Goal: Task Accomplishment & Management: Use online tool/utility

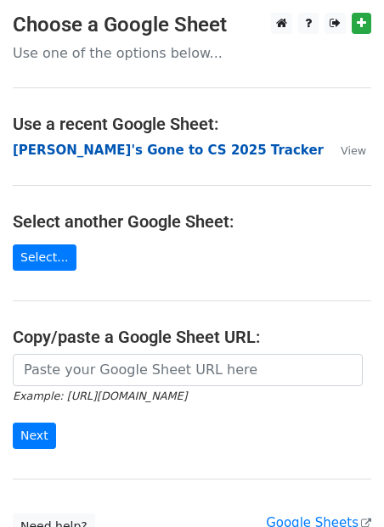
click at [98, 151] on strong "Naina's Gone to CS 2025 Tracker" at bounding box center [168, 150] width 311 height 15
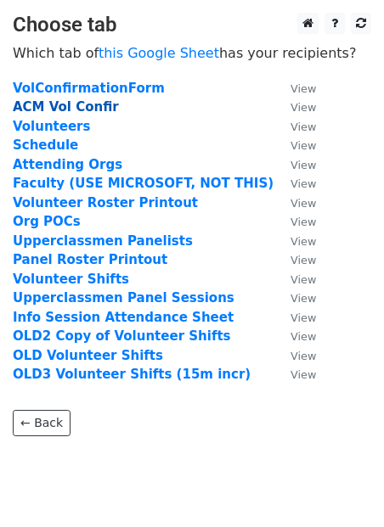
click at [96, 110] on strong "ACM Vol Confir" at bounding box center [66, 106] width 106 height 15
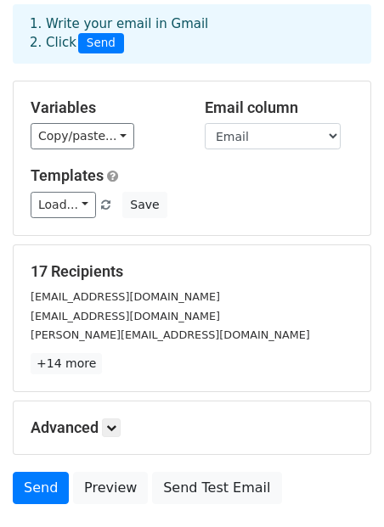
scroll to position [102, 0]
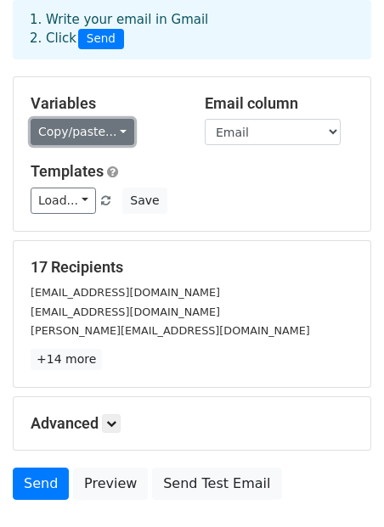
click at [96, 119] on link "Copy/paste..." at bounding box center [83, 132] width 104 height 26
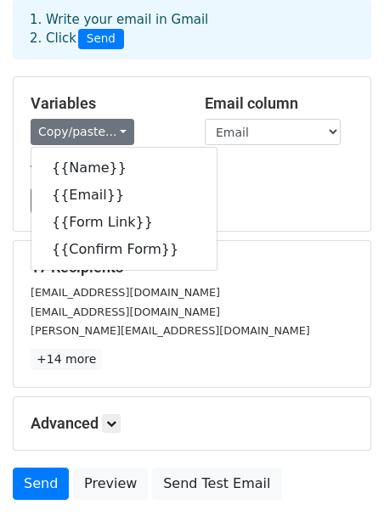
click at [150, 98] on div "Variables Copy/paste... {{Name}} {{Email}} {{Form Link}} {{Confirm Form}}" at bounding box center [105, 120] width 174 height 52
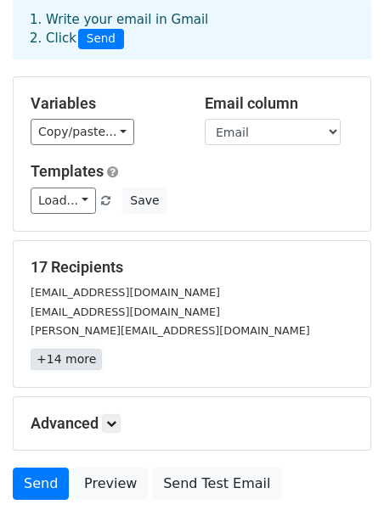
click at [74, 349] on link "+14 more" at bounding box center [66, 359] width 71 height 21
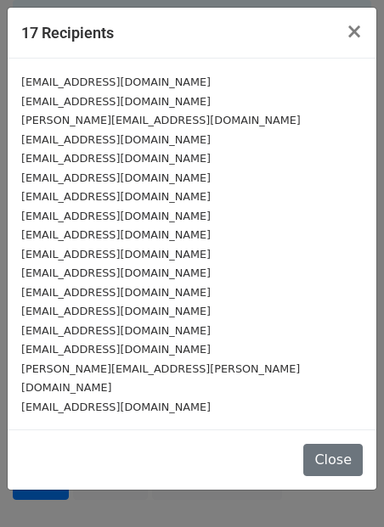
click at [107, 149] on div "S.nguyen6734@gmail.com" at bounding box center [191, 159] width 341 height 20
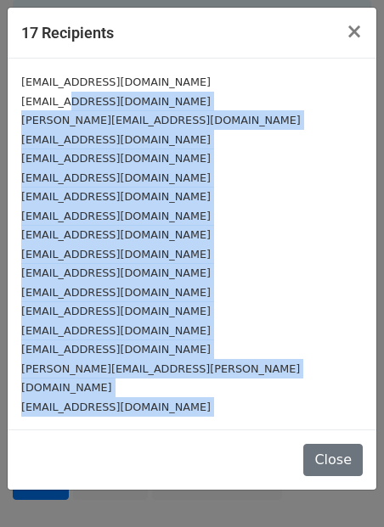
drag, startPoint x: 70, startPoint y: 93, endPoint x: 116, endPoint y: 473, distance: 383.3
click at [116, 473] on div "17 Recipients × rmittal@utexas.edu jaydenp@utexas.edu thomas.tran246@gmail.com …" at bounding box center [192, 263] width 384 height 527
click at [206, 225] on div "frankhou@utexas.edu" at bounding box center [191, 235] width 341 height 20
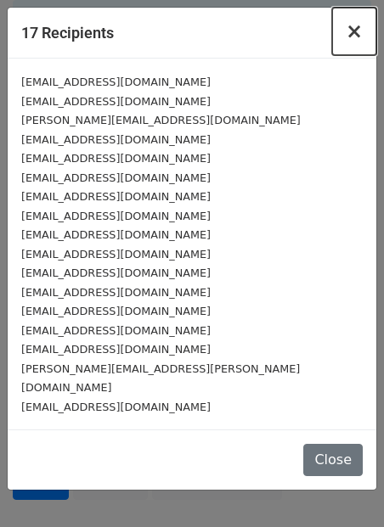
click at [352, 35] on span "×" at bounding box center [354, 32] width 17 height 24
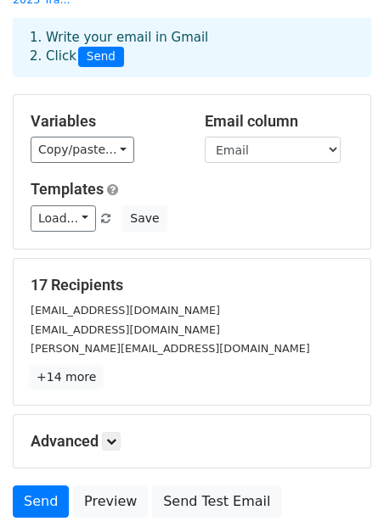
scroll to position [59, 0]
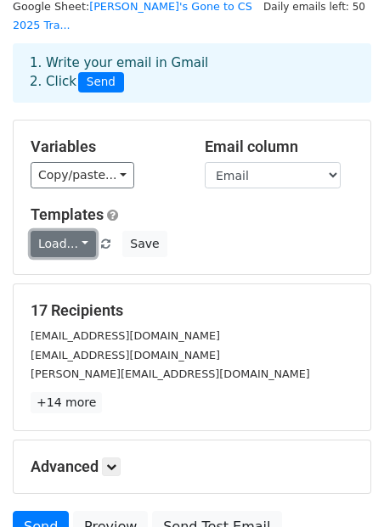
click at [58, 231] on link "Load..." at bounding box center [63, 244] width 65 height 26
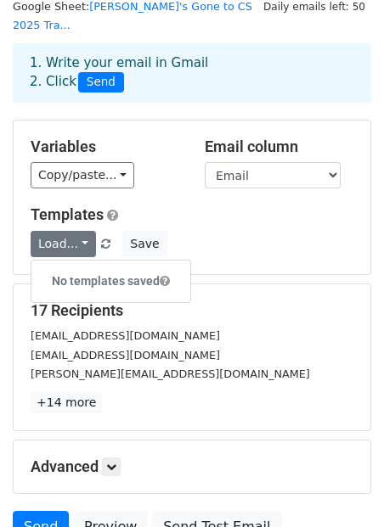
click at [132, 180] on div "Variables Copy/paste... {{Name}} {{Email}} {{Form Link}} {{Confirm Form}} Email…" at bounding box center [192, 198] width 357 height 154
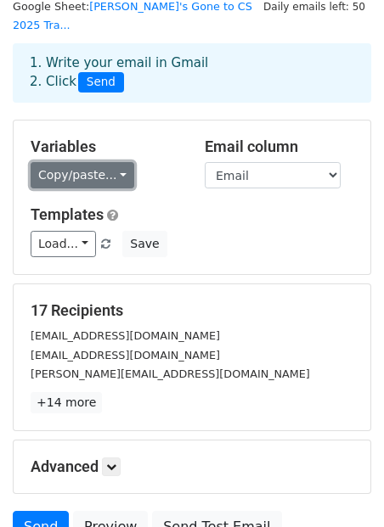
click at [82, 162] on link "Copy/paste..." at bounding box center [83, 175] width 104 height 26
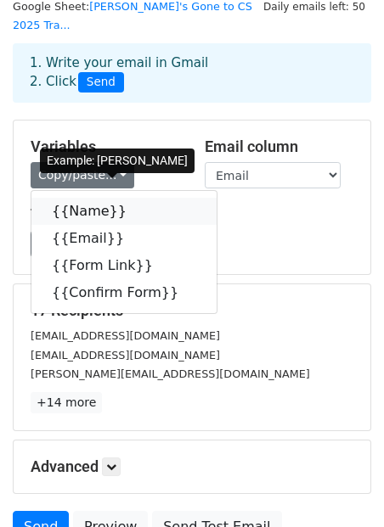
click at [76, 200] on link "{{Name}}" at bounding box center [123, 211] width 185 height 27
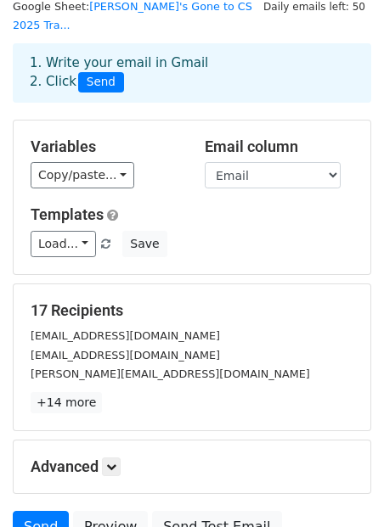
scroll to position [200, 0]
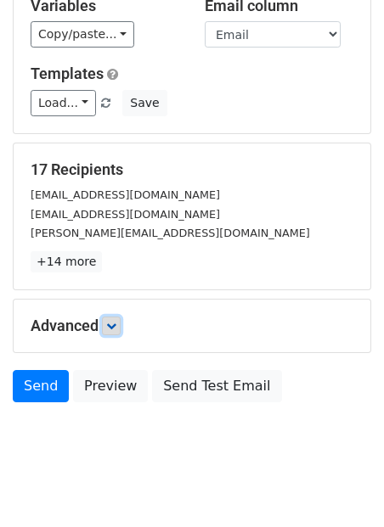
click at [114, 321] on icon at bounding box center [111, 326] width 10 height 10
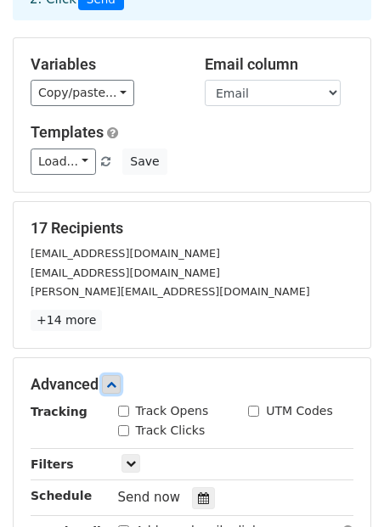
scroll to position [125, 0]
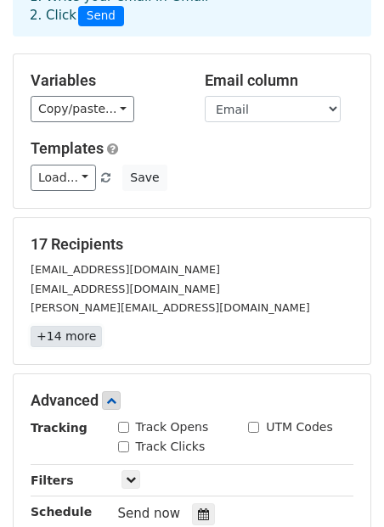
click at [75, 326] on link "+14 more" at bounding box center [66, 336] width 71 height 21
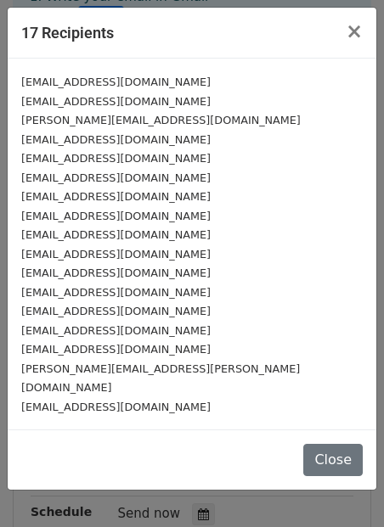
click at [145, 322] on div "diegocontreras040105@gmail.com" at bounding box center [191, 331] width 341 height 20
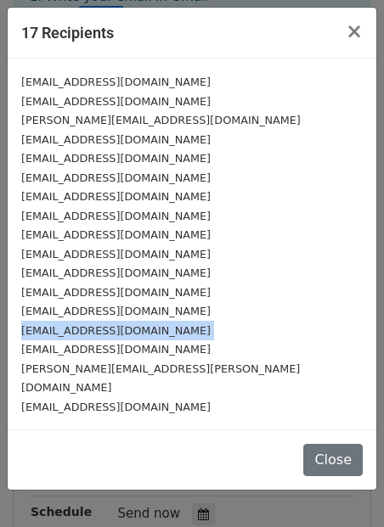
click at [145, 322] on div "diegocontreras040105@gmail.com" at bounding box center [191, 331] width 341 height 20
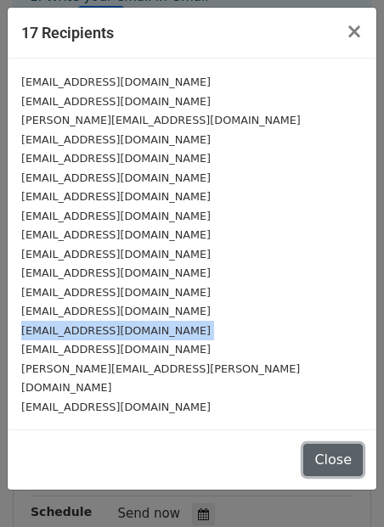
click at [332, 444] on button "Close" at bounding box center [332, 460] width 59 height 32
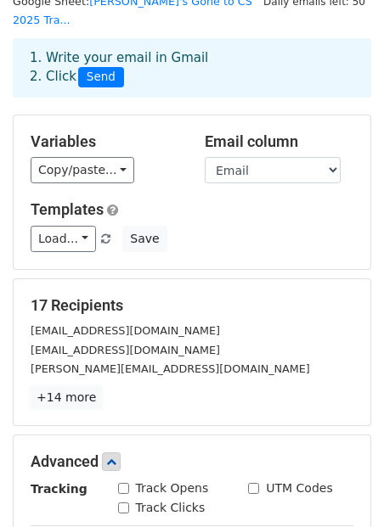
scroll to position [43, 0]
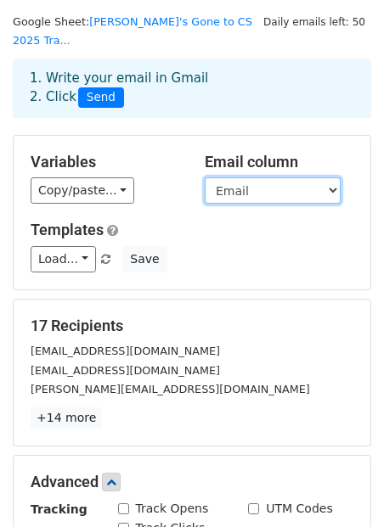
click at [241, 177] on select "Name Email Form Link Confirm Form" at bounding box center [273, 190] width 136 height 26
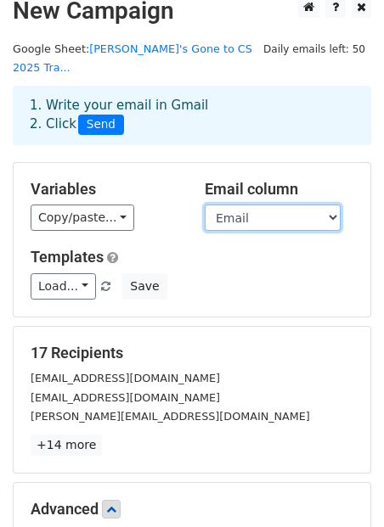
scroll to position [0, 0]
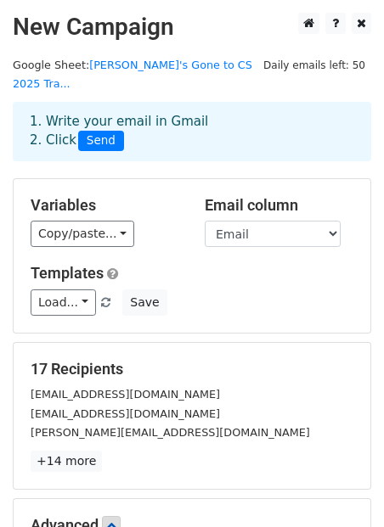
click at [295, 69] on span "Daily emails left: 50" at bounding box center [314, 65] width 114 height 19
click at [154, 65] on link "Naina's Gone to CS 2025 Tra..." at bounding box center [132, 75] width 239 height 32
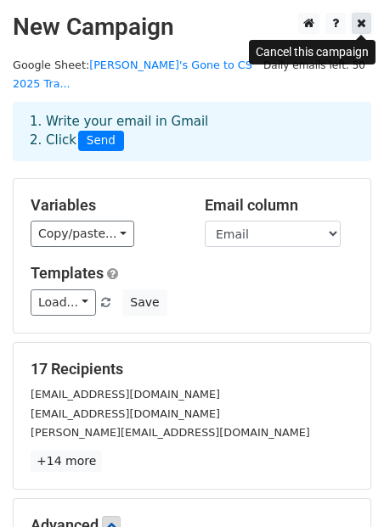
click at [360, 27] on icon at bounding box center [361, 23] width 9 height 12
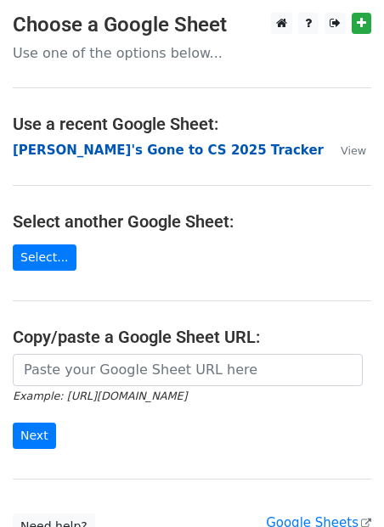
click at [138, 154] on strong "Naina's Gone to CS 2025 Tracker" at bounding box center [168, 150] width 311 height 15
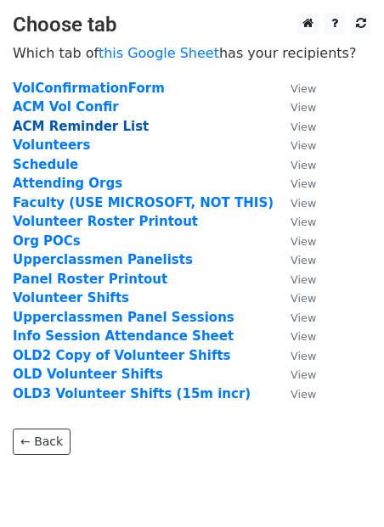
click at [85, 127] on strong "ACM Reminder List" at bounding box center [81, 126] width 136 height 15
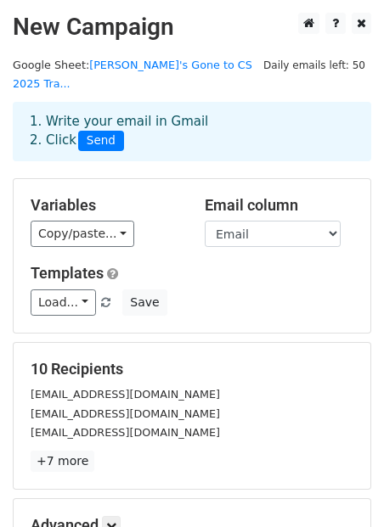
scroll to position [200, 0]
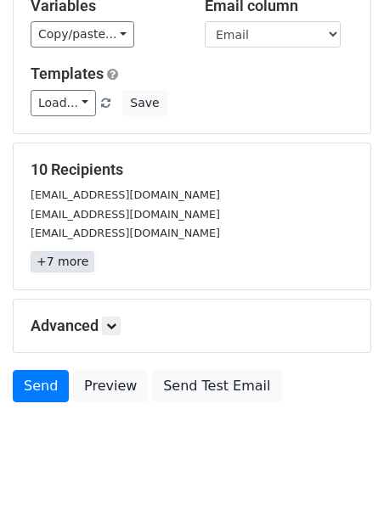
click at [45, 251] on link "+7 more" at bounding box center [63, 261] width 64 height 21
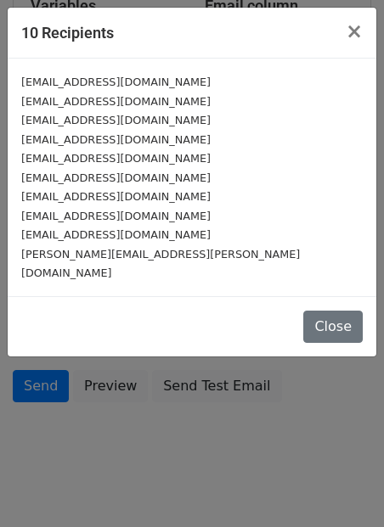
click at [151, 200] on small "[EMAIL_ADDRESS][DOMAIN_NAME]" at bounding box center [115, 196] width 189 height 13
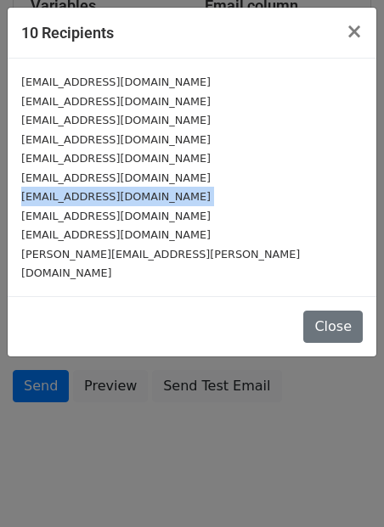
click at [151, 200] on small "[EMAIL_ADDRESS][DOMAIN_NAME]" at bounding box center [115, 196] width 189 height 13
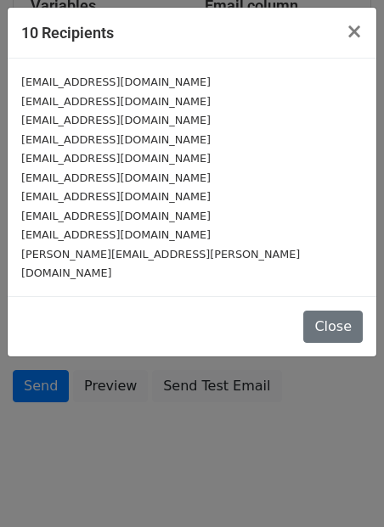
click at [152, 239] on div "gabrielkeller@utexas.edu" at bounding box center [191, 235] width 341 height 20
click at [330, 311] on button "Close" at bounding box center [332, 327] width 59 height 32
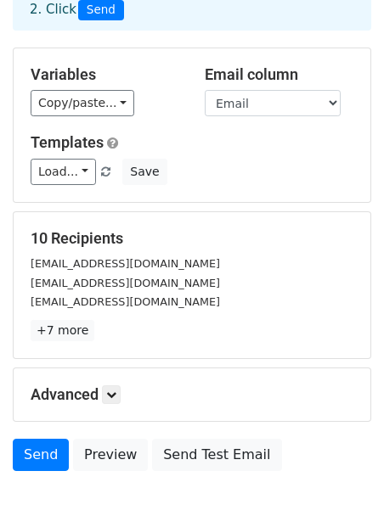
scroll to position [0, 0]
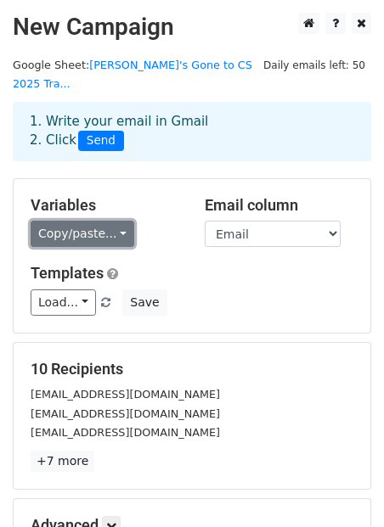
click at [100, 221] on link "Copy/paste..." at bounding box center [83, 234] width 104 height 26
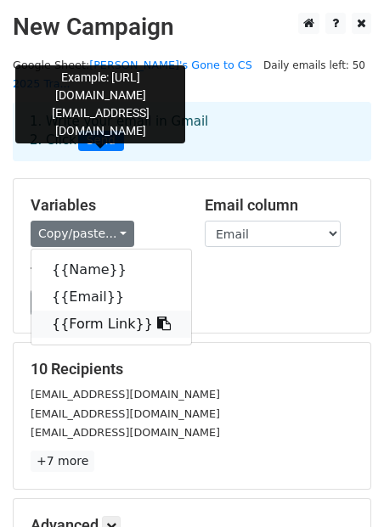
click at [120, 311] on link "{{Form Link}}" at bounding box center [111, 324] width 160 height 27
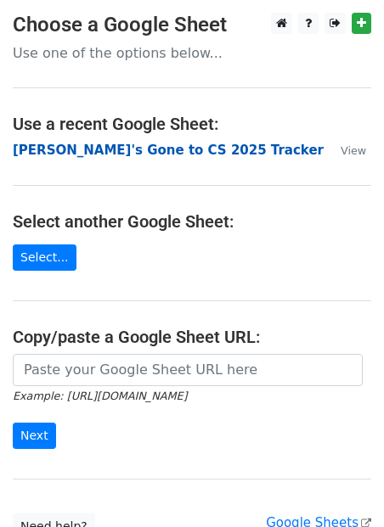
click at [105, 154] on strong "Naina's Gone to CS 2025 Tracker" at bounding box center [168, 150] width 311 height 15
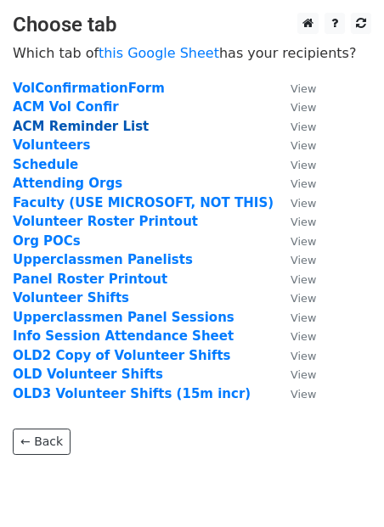
click at [81, 121] on strong "ACM Reminder List" at bounding box center [81, 126] width 136 height 15
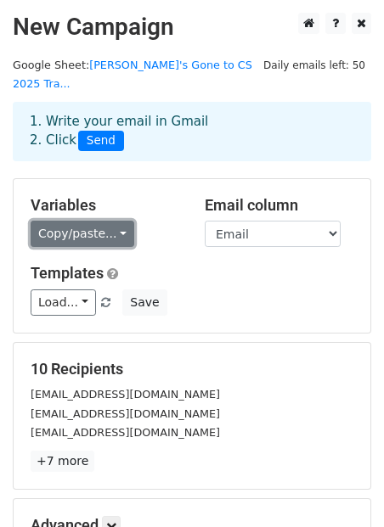
click at [87, 221] on link "Copy/paste..." at bounding box center [83, 234] width 104 height 26
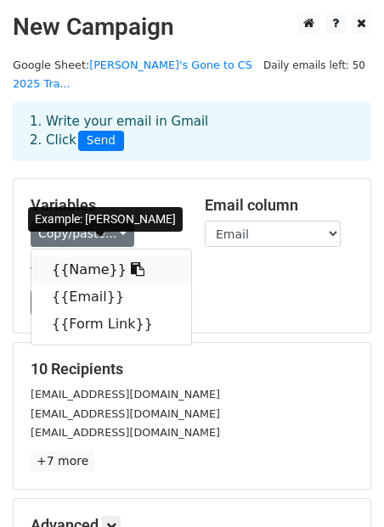
click at [87, 256] on link "{{Name}}" at bounding box center [111, 269] width 160 height 27
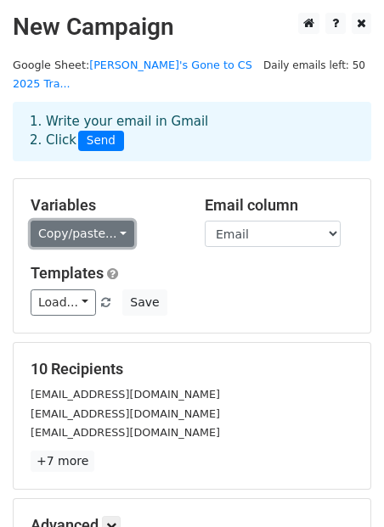
click at [89, 221] on link "Copy/paste..." at bounding box center [83, 234] width 104 height 26
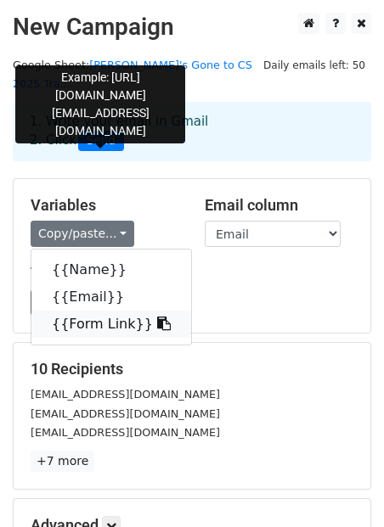
click at [116, 314] on link "{{Form Link}}" at bounding box center [111, 324] width 160 height 27
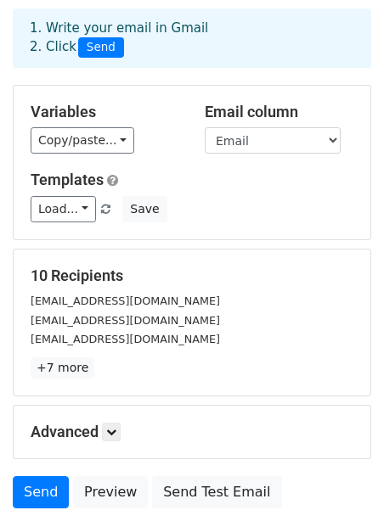
scroll to position [200, 0]
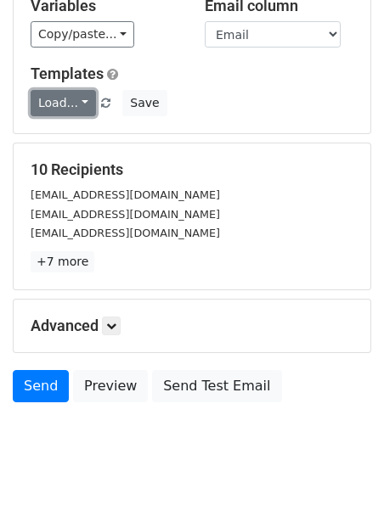
click at [83, 90] on link "Load..." at bounding box center [63, 103] width 65 height 26
click at [264, 144] on div "10 Recipients rmittal@utexas.edu suhasv@utexas.edu frankhou@utexas.edu +7 more …" at bounding box center [192, 217] width 357 height 146
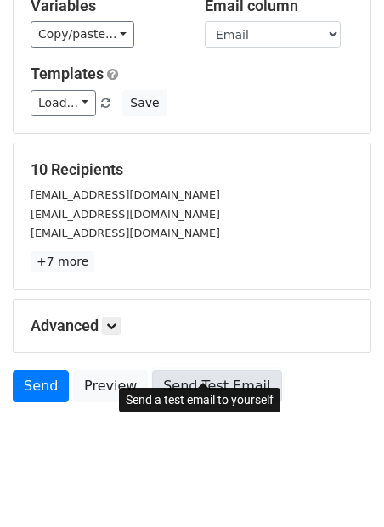
click at [217, 370] on link "Send Test Email" at bounding box center [216, 386] width 129 height 32
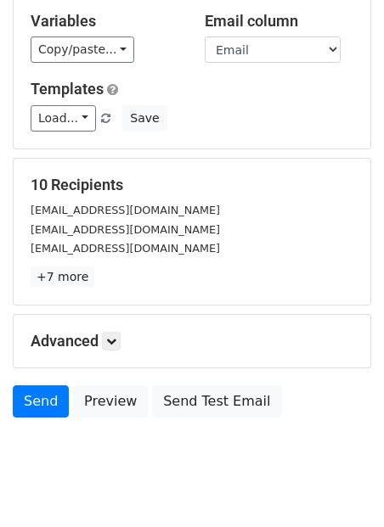
scroll to position [180, 0]
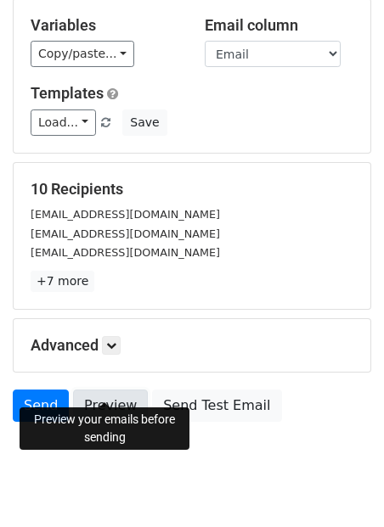
click at [127, 390] on link "Preview" at bounding box center [110, 406] width 75 height 32
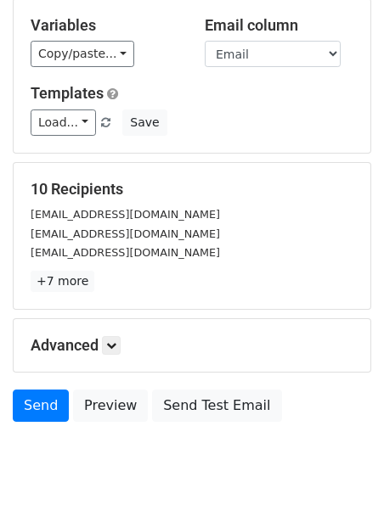
scroll to position [200, 0]
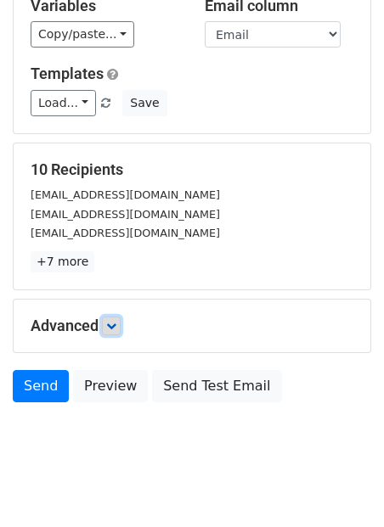
click at [108, 317] on link at bounding box center [111, 326] width 19 height 19
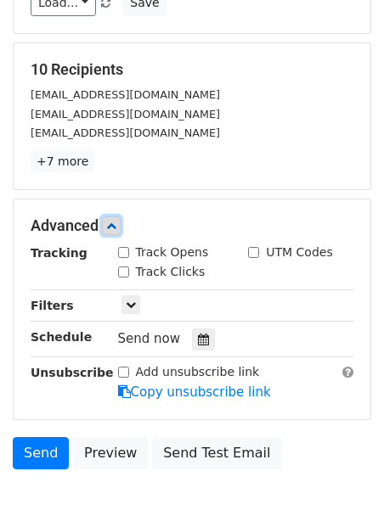
scroll to position [323, 0]
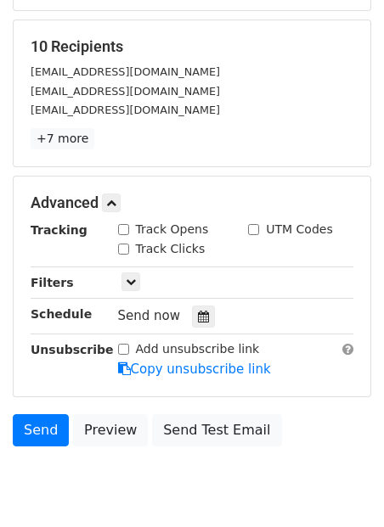
click at [186, 194] on h5 "Advanced" at bounding box center [192, 203] width 323 height 19
click at [198, 311] on icon at bounding box center [203, 317] width 11 height 12
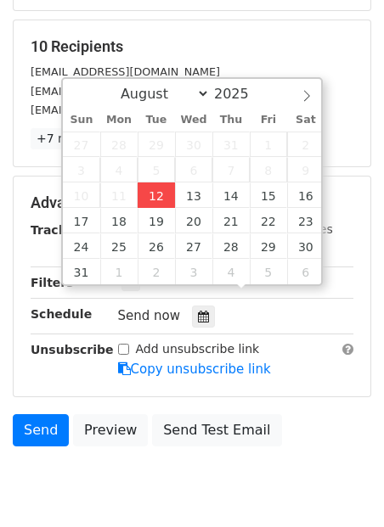
type input "[DATE] 12:00"
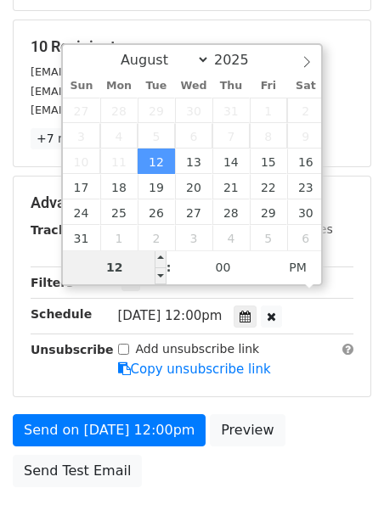
click at [122, 273] on input "12" at bounding box center [115, 268] width 104 height 34
type input "1"
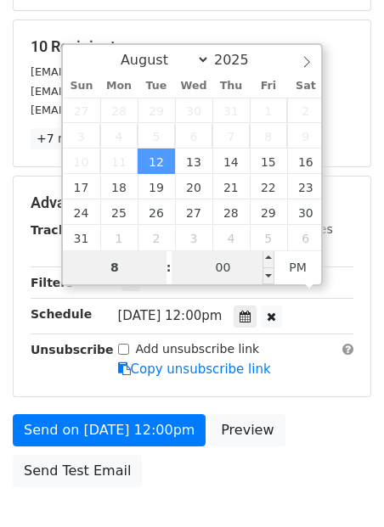
type input "8"
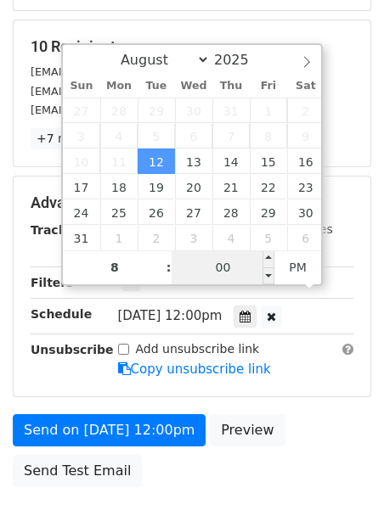
type input "[DATE] 20:00"
type input "08"
click at [235, 260] on input "00" at bounding box center [224, 268] width 104 height 34
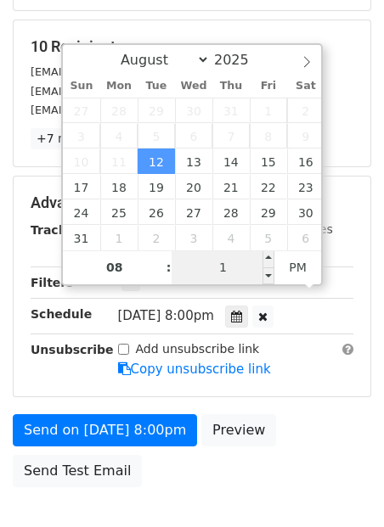
type input "13"
type input "2025-08-12 08:13"
click at [290, 263] on span "AM" at bounding box center [297, 268] width 47 height 34
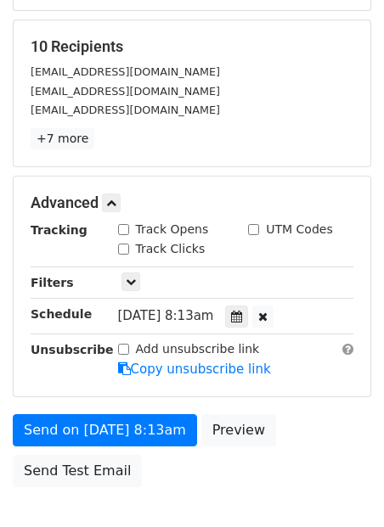
click at [341, 20] on div "10 Recipients rmittal@utexas.edu suhasv@utexas.edu frankhou@utexas.edu +7 more …" at bounding box center [192, 93] width 357 height 146
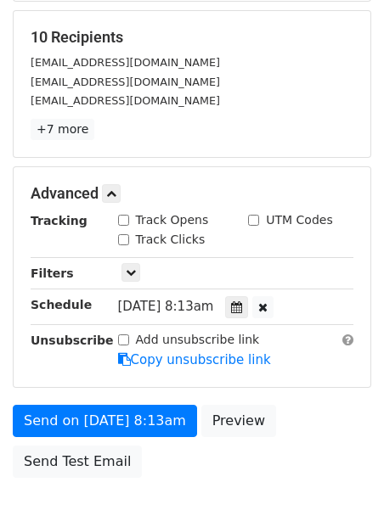
scroll to position [407, 0]
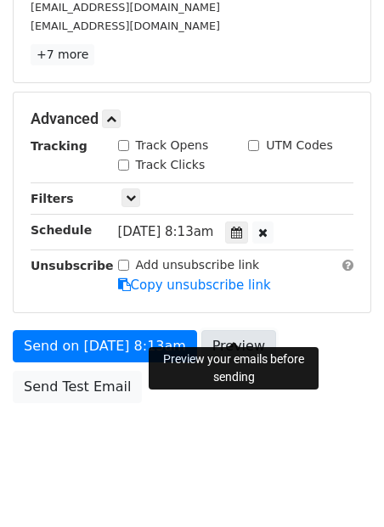
click at [243, 330] on link "Preview" at bounding box center [238, 346] width 75 height 32
click at [135, 470] on html "New Campaign Daily emails left: 50 Google Sheet: Naina's Gone to CS 2025 Tra...…" at bounding box center [192, 70] width 384 height 955
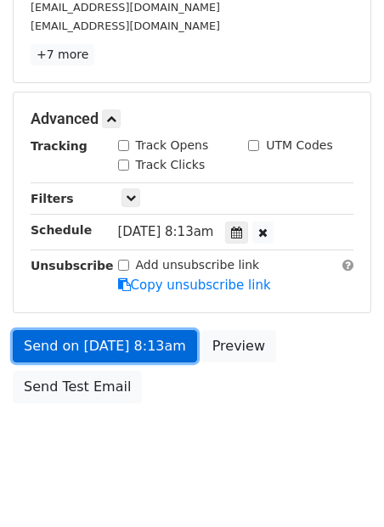
click at [146, 333] on link "Send on Aug 12 at 8:13am" at bounding box center [105, 346] width 184 height 32
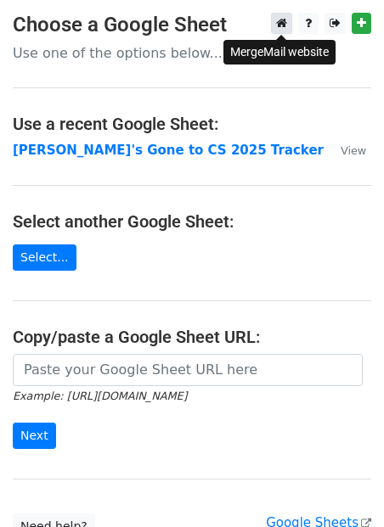
click at [276, 28] on icon at bounding box center [281, 23] width 11 height 12
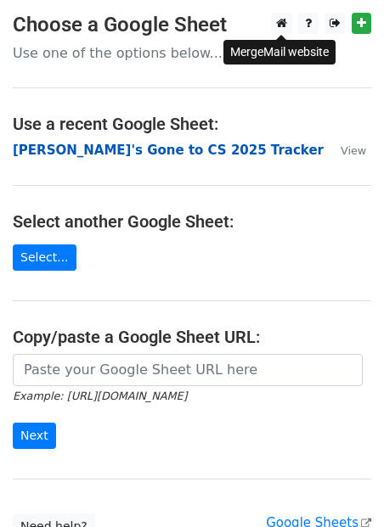
click at [142, 153] on strong "Naina's Gone to CS 2025 Tracker" at bounding box center [168, 150] width 311 height 15
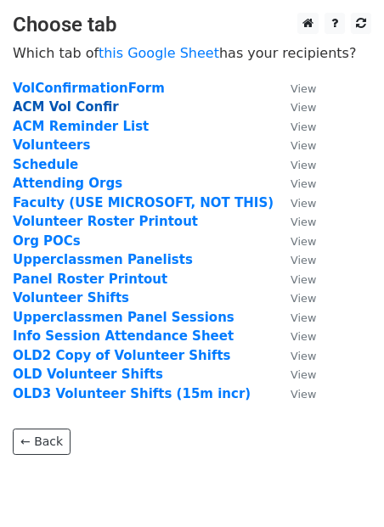
click at [88, 110] on strong "ACM Vol Confir" at bounding box center [66, 106] width 106 height 15
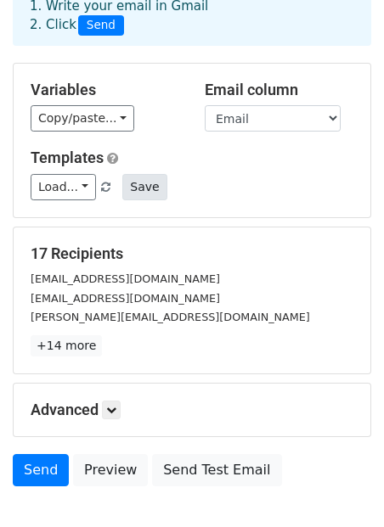
scroll to position [200, 0]
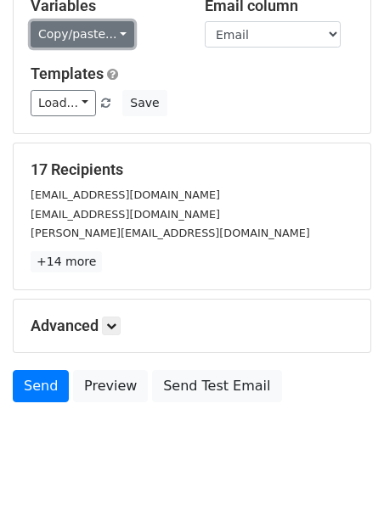
click at [73, 21] on link "Copy/paste..." at bounding box center [83, 34] width 104 height 26
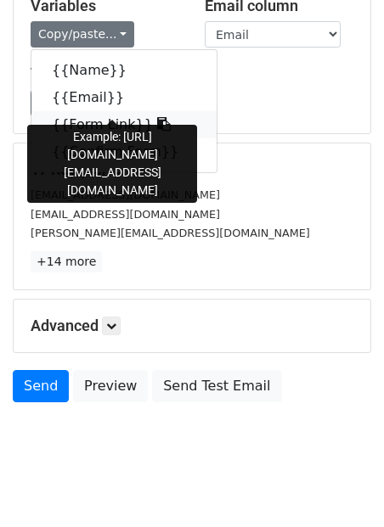
click at [80, 111] on link "{{Form Link}}" at bounding box center [123, 124] width 185 height 27
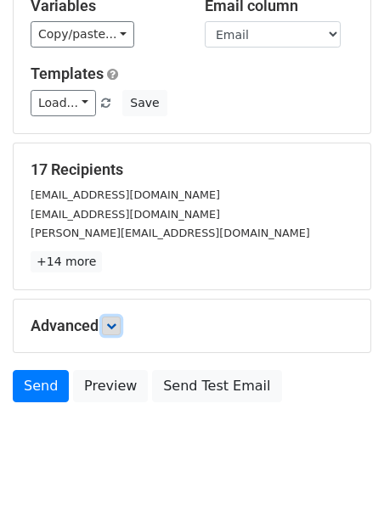
click at [115, 321] on icon at bounding box center [111, 326] width 10 height 10
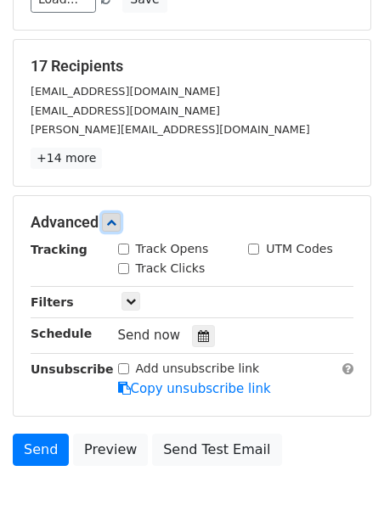
scroll to position [313, 0]
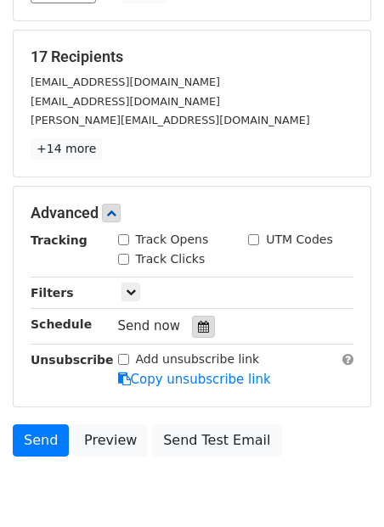
click at [198, 321] on icon at bounding box center [203, 327] width 11 height 12
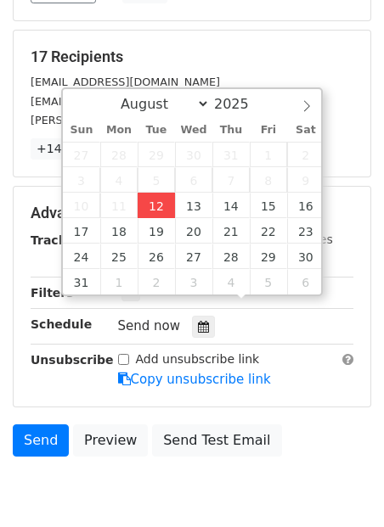
type input "2025-08-12 12:00"
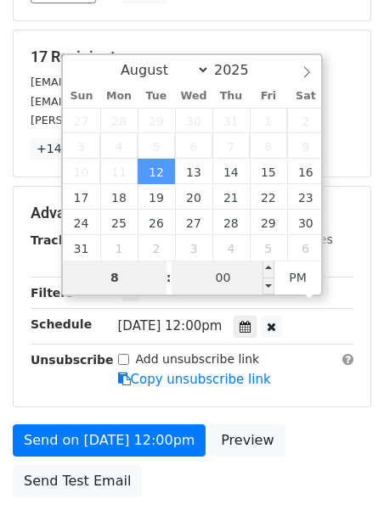
type input "8"
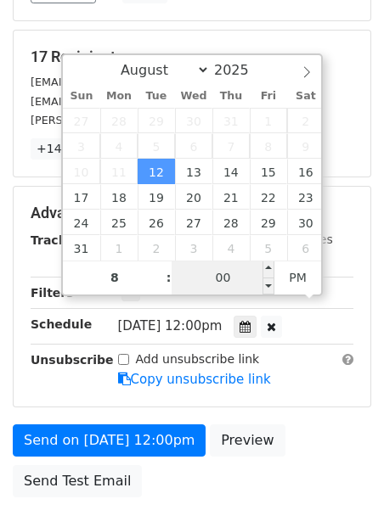
type input "2025-08-12 20:00"
type input "08"
click at [205, 279] on input "00" at bounding box center [224, 278] width 104 height 34
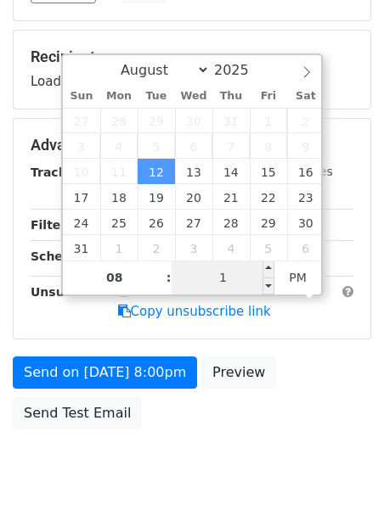
type input "13"
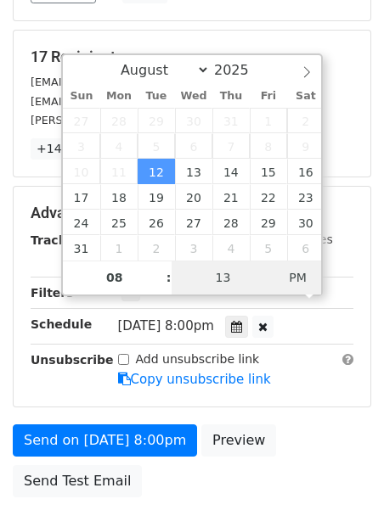
type input "2025-08-12 08:13"
click at [307, 283] on span "PM" at bounding box center [297, 278] width 47 height 34
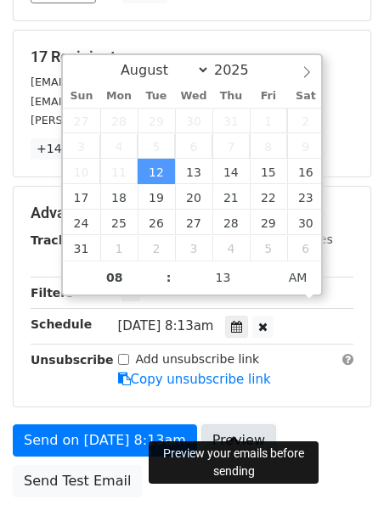
click at [228, 425] on link "Preview" at bounding box center [238, 441] width 75 height 32
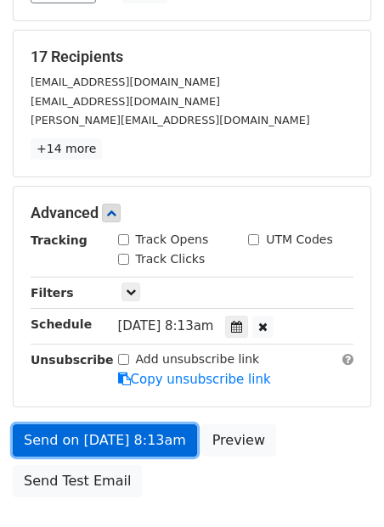
click at [167, 425] on link "Send on Aug 12 at 8:13am" at bounding box center [105, 441] width 184 height 32
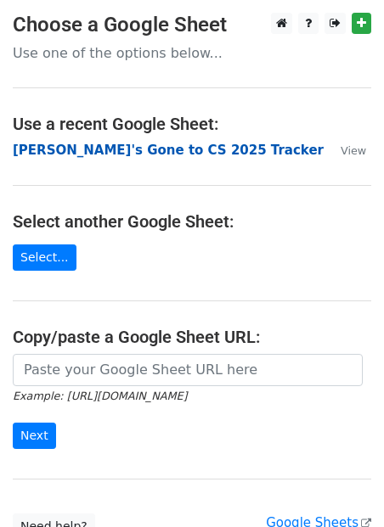
click at [76, 148] on strong "[PERSON_NAME]'s Gone to CS 2025 Tracker" at bounding box center [168, 150] width 311 height 15
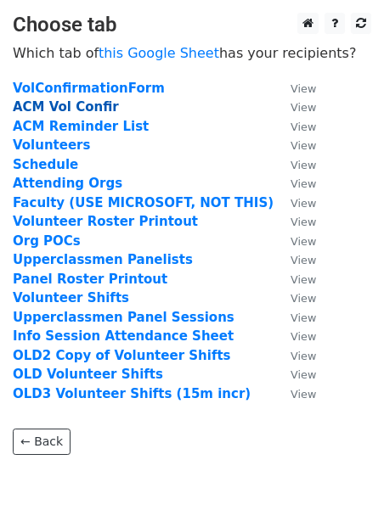
click at [88, 110] on strong "ACM Vol Confir" at bounding box center [66, 106] width 106 height 15
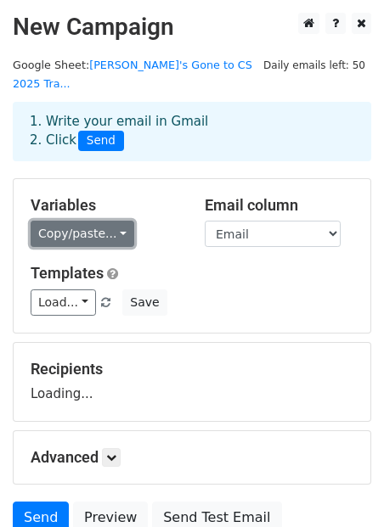
click at [112, 223] on link "Copy/paste..." at bounding box center [83, 234] width 104 height 26
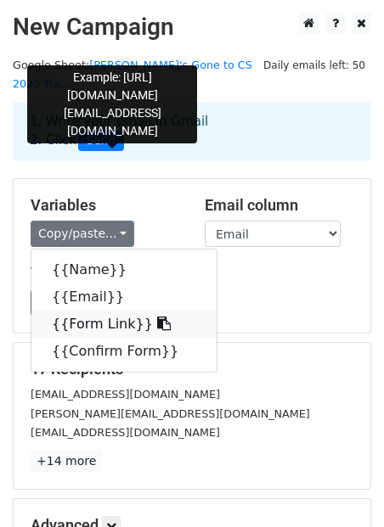
click at [110, 311] on link "{{Form Link}}" at bounding box center [123, 324] width 185 height 27
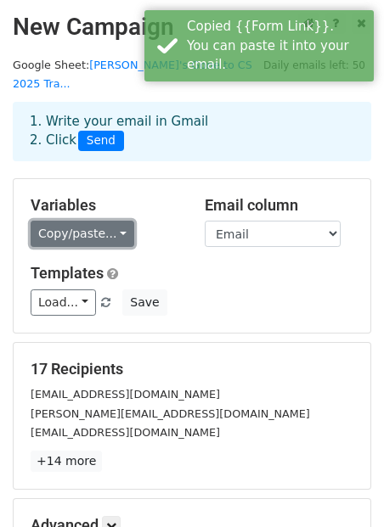
click at [92, 221] on link "Copy/paste..." at bounding box center [83, 234] width 104 height 26
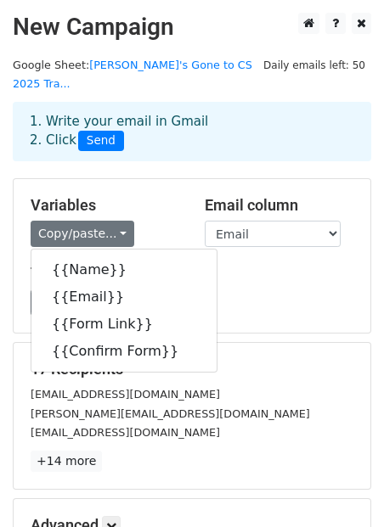
click at [282, 290] on div "Load... No templates saved Save" at bounding box center [192, 303] width 348 height 26
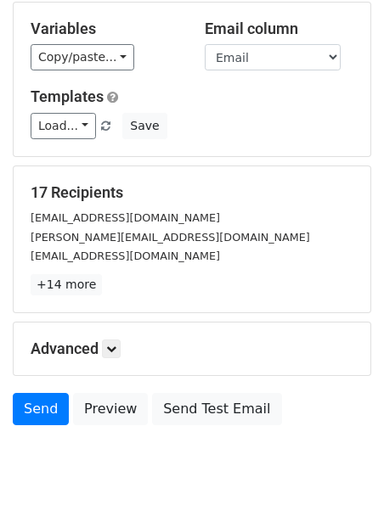
scroll to position [178, 0]
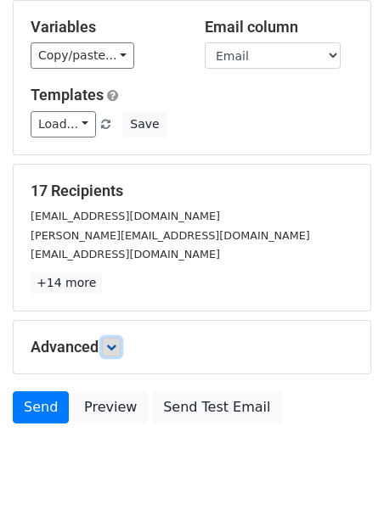
click at [116, 342] on icon at bounding box center [111, 347] width 10 height 10
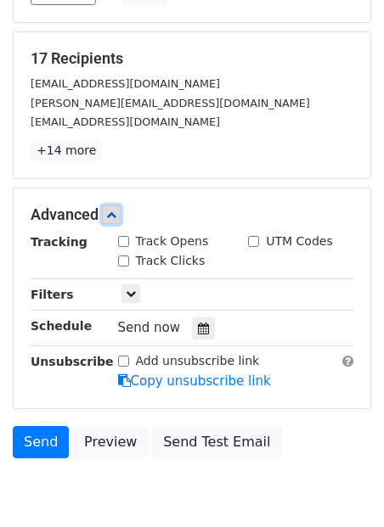
scroll to position [326, 0]
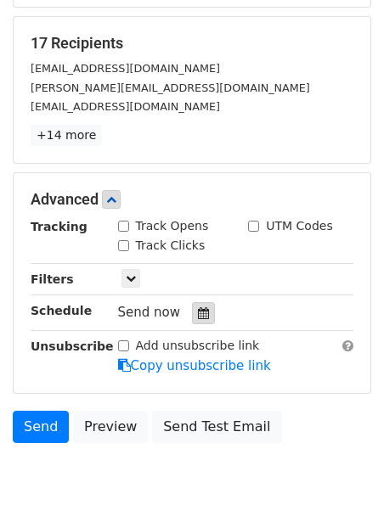
click at [198, 307] on icon at bounding box center [203, 313] width 11 height 12
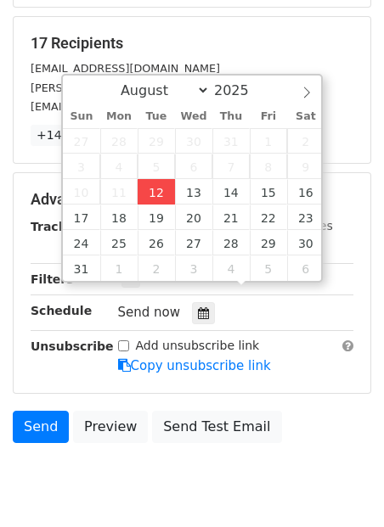
type input "[DATE] 12:00"
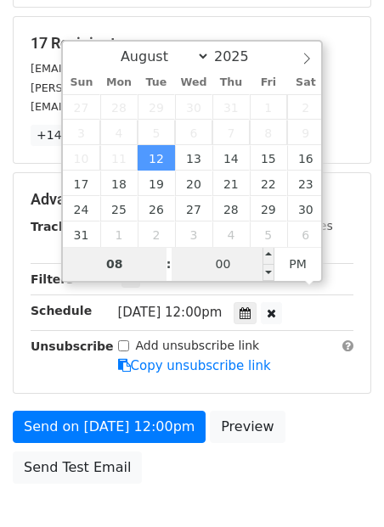
type input "08"
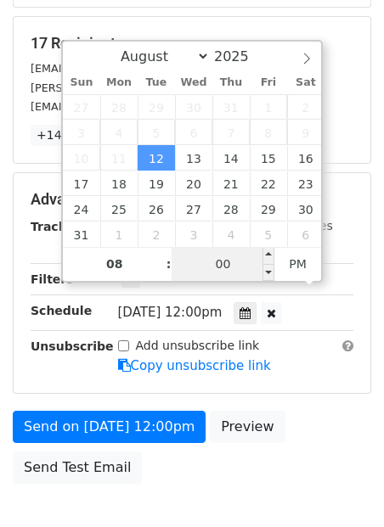
type input "[DATE] 20:00"
click at [230, 272] on input "00" at bounding box center [224, 264] width 104 height 34
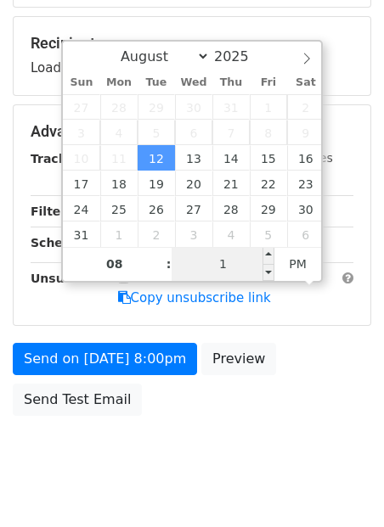
type input "12"
type input "[DATE] 08:12"
click at [310, 256] on span "PM" at bounding box center [297, 264] width 47 height 34
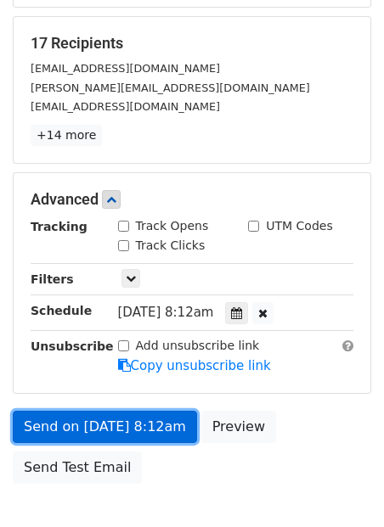
click at [161, 411] on link "Send on [DATE] 8:12am" at bounding box center [105, 427] width 184 height 32
